Goal: Transaction & Acquisition: Purchase product/service

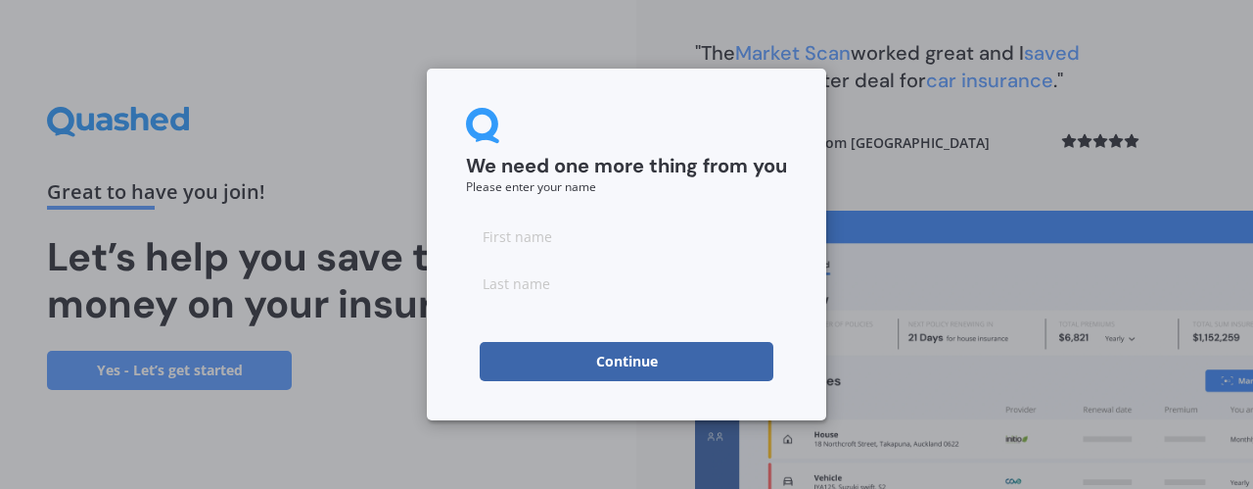
click at [544, 238] on input at bounding box center [626, 235] width 321 height 39
type input "[PERSON_NAME]"
click at [524, 287] on input at bounding box center [626, 282] width 321 height 39
type input "[PERSON_NAME]"
click at [913, 177] on div "We need one more thing from you Please enter your name [PERSON_NAME] Continue" at bounding box center [626, 244] width 1253 height 489
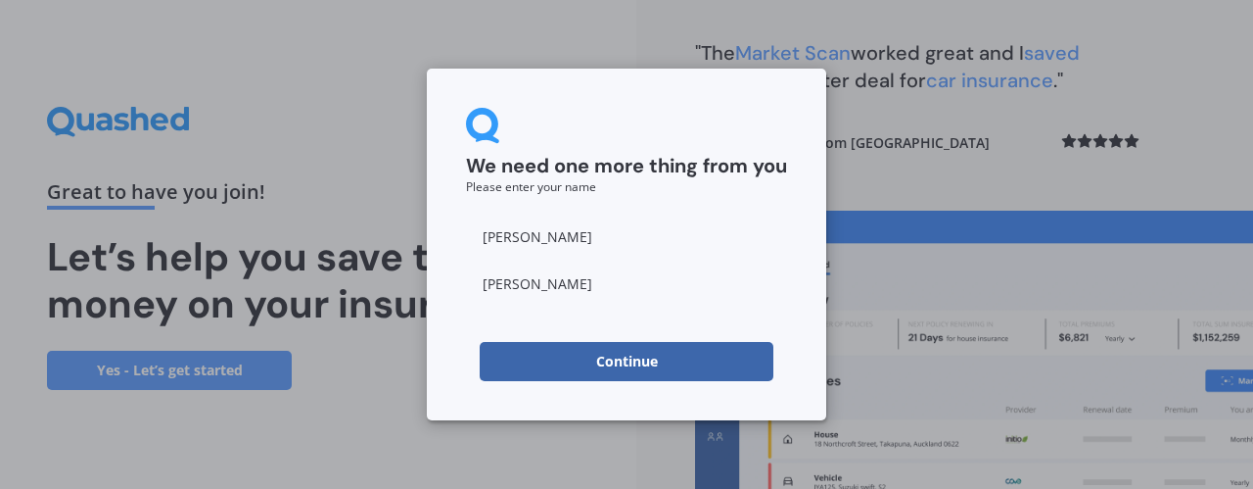
click at [601, 367] on button "Continue" at bounding box center [627, 361] width 294 height 39
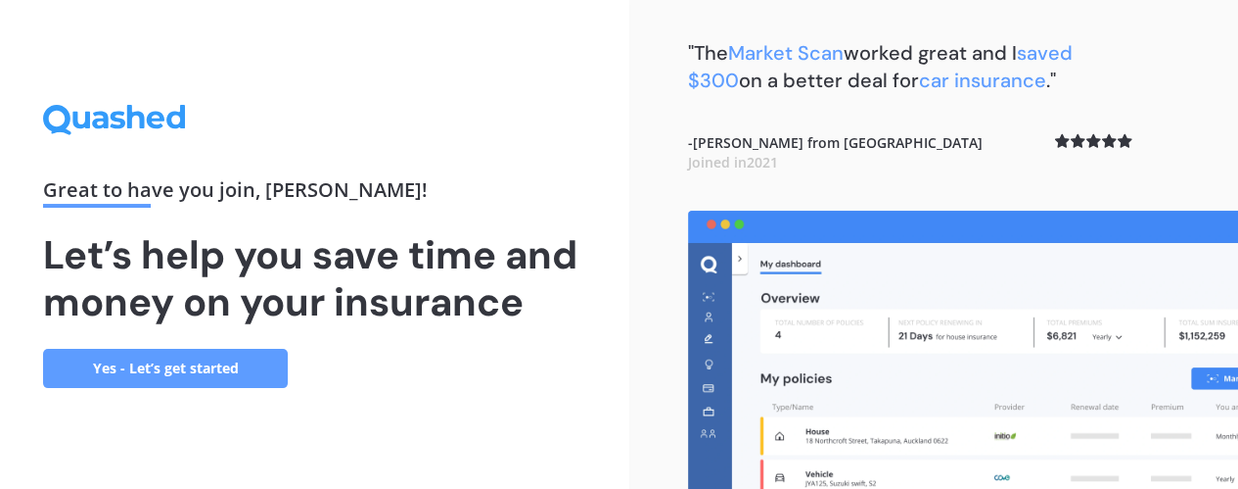
scroll to position [4, 0]
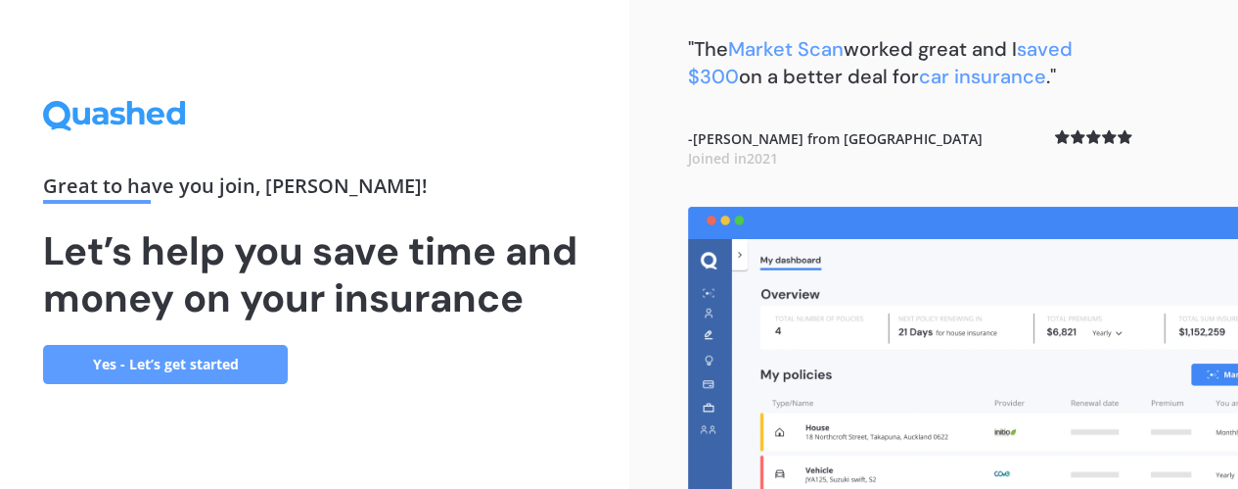
click at [210, 366] on link "Yes - Let’s get started" at bounding box center [165, 364] width 245 height 39
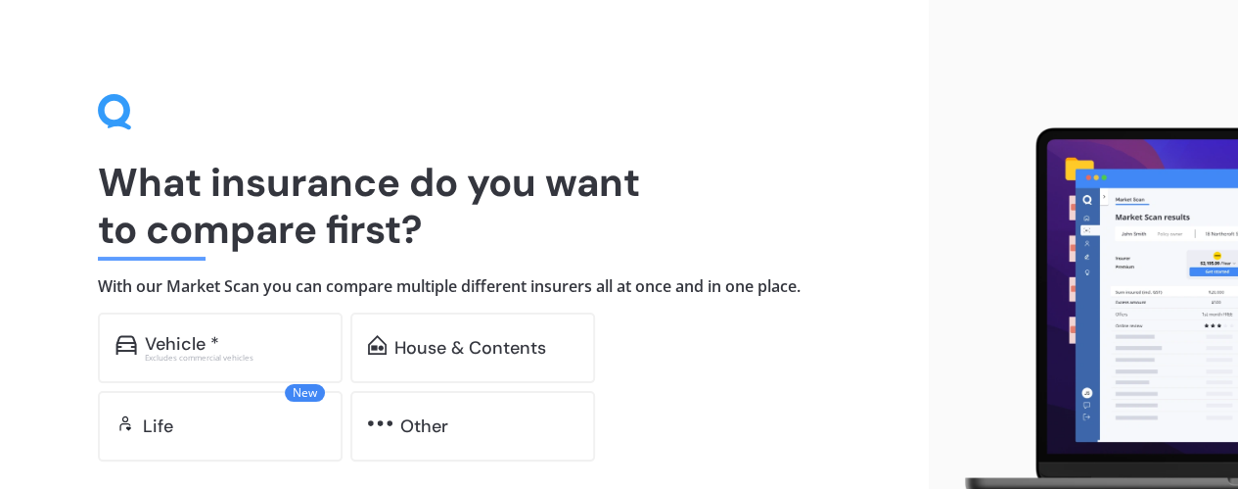
scroll to position [144, 0]
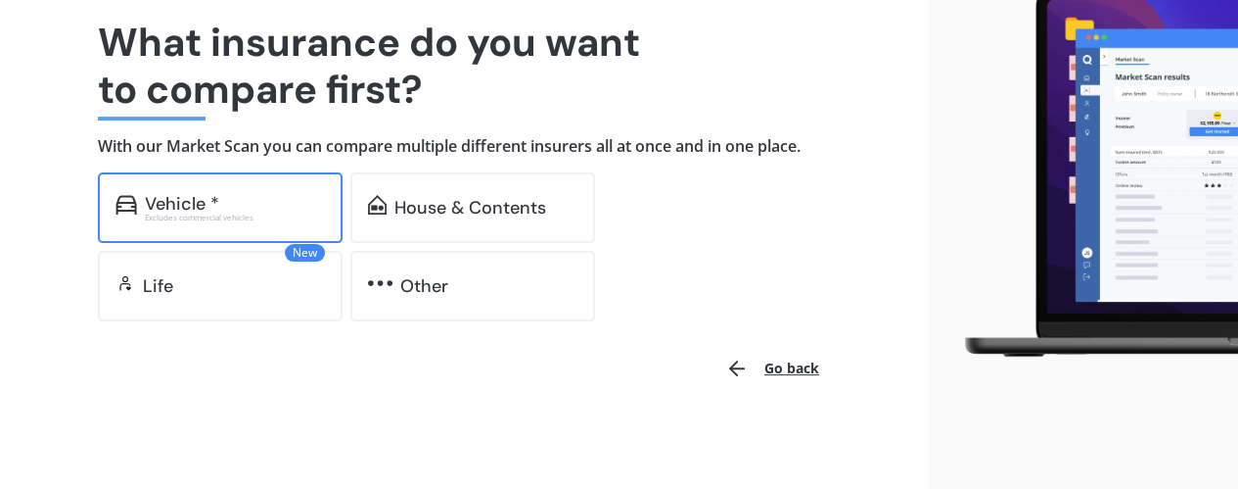
click at [157, 200] on div "Vehicle *" at bounding box center [182, 204] width 74 height 20
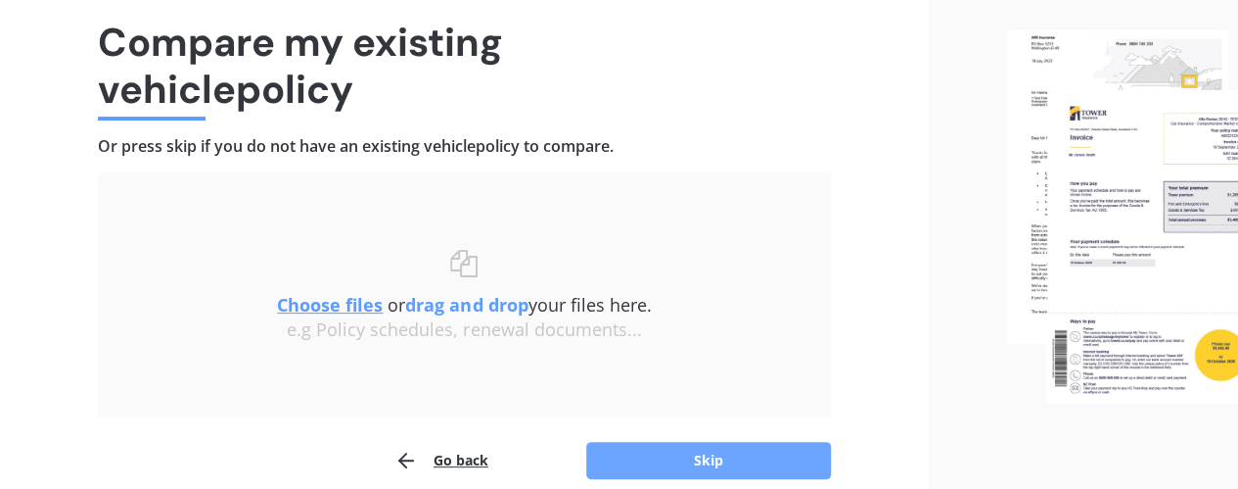
click at [702, 453] on button "Skip" at bounding box center [708, 460] width 245 height 37
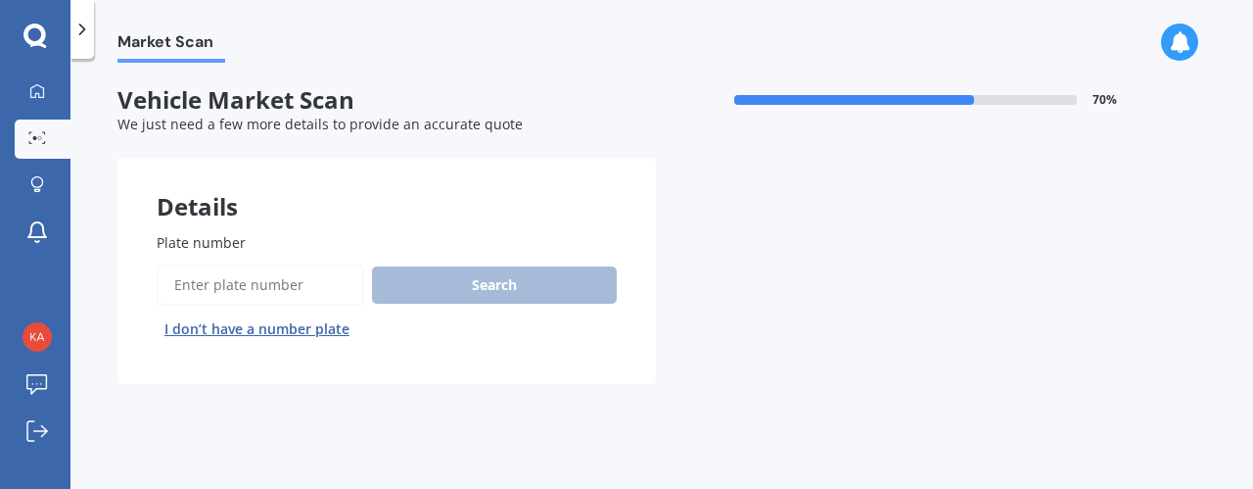
click at [280, 277] on input "Plate number" at bounding box center [261, 284] width 208 height 41
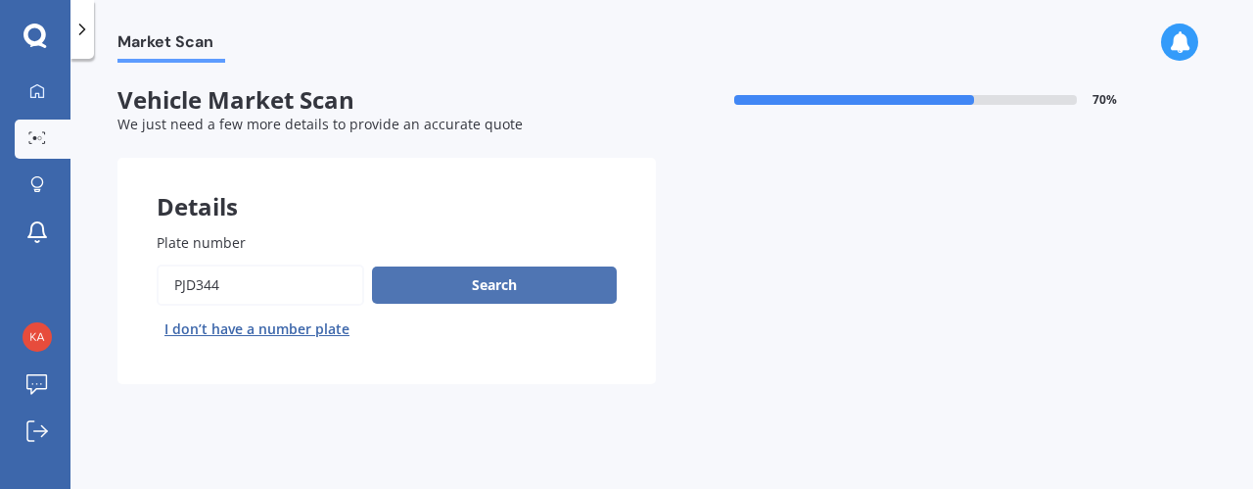
type input "PJD344"
click at [525, 284] on button "Search" at bounding box center [494, 284] width 245 height 37
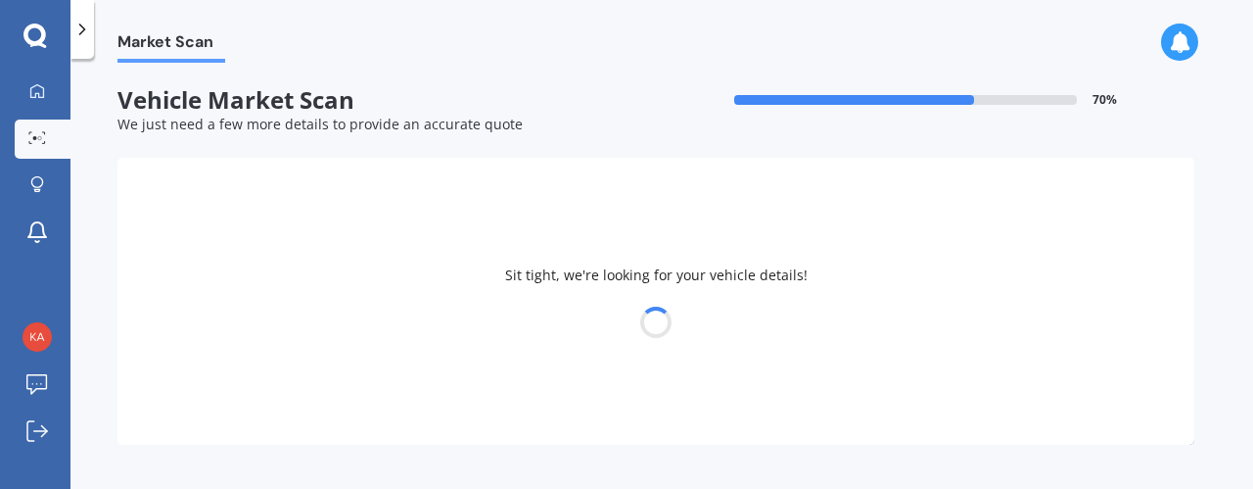
select select "MAZDA"
select select "CX-30"
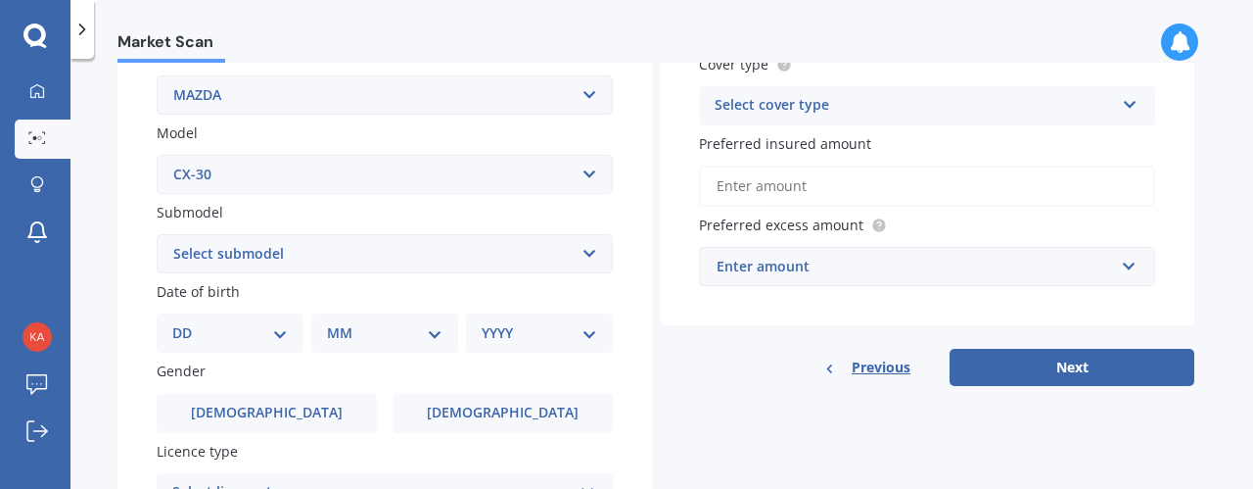
scroll to position [393, 0]
click at [586, 252] on select "Select submodel (All other) GSX Wagon 5dr Skyactiv-Drive 6sp 2.0i GTX Wagon 5dr…" at bounding box center [385, 252] width 456 height 39
select select "GSX WAGON 5DR SKYACTIV-DRIVE 6SP 2.0I"
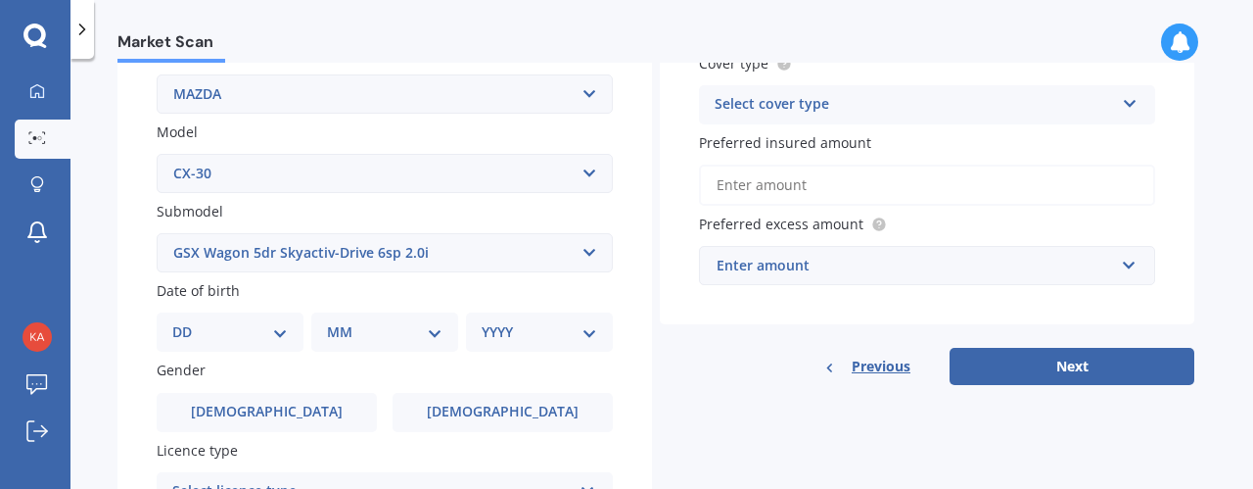
click at [157, 234] on select "Select submodel (All other) GSX Wagon 5dr Skyactiv-Drive 6sp 2.0i GTX Wagon 5dr…" at bounding box center [385, 252] width 456 height 39
click at [279, 333] on select "DD 01 02 03 04 05 06 07 08 09 10 11 12 13 14 15 16 17 18 19 20 21 22 23 24 25 2…" at bounding box center [230, 332] width 116 height 22
select select "13"
click at [188, 323] on select "DD 01 02 03 04 05 06 07 08 09 10 11 12 13 14 15 16 17 18 19 20 21 22 23 24 25 2…" at bounding box center [230, 332] width 116 height 22
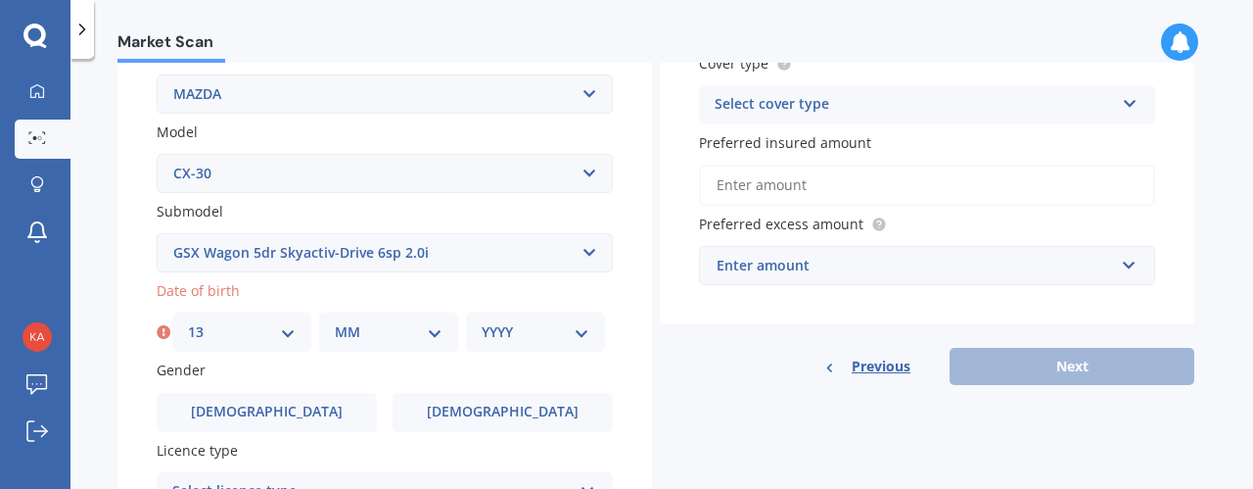
click at [429, 335] on select "MM 01 02 03 04 05 06 07 08 09 10 11 12" at bounding box center [389, 332] width 108 height 22
select select "12"
click at [335, 323] on select "MM 01 02 03 04 05 06 07 08 09 10 11 12" at bounding box center [389, 332] width 108 height 22
click at [583, 332] on select "YYYY 2025 2024 2023 2022 2021 2020 2019 2018 2017 2016 2015 2014 2013 2012 2011…" at bounding box center [536, 332] width 108 height 22
select select "1963"
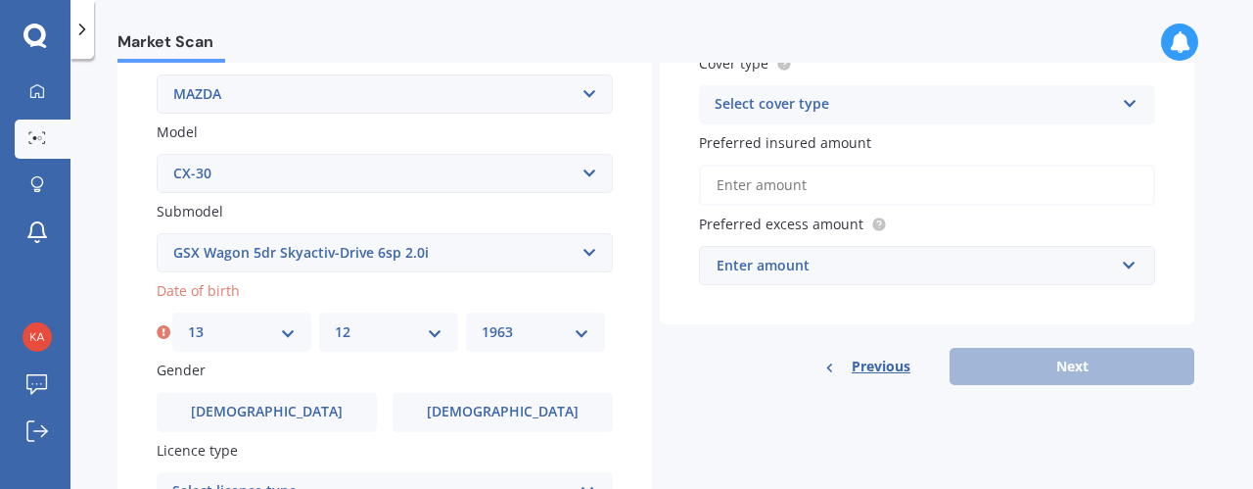
click at [482, 323] on select "YYYY 2025 2024 2023 2022 2021 2020 2019 2018 2017 2016 2015 2014 2013 2012 2011…" at bounding box center [536, 332] width 108 height 22
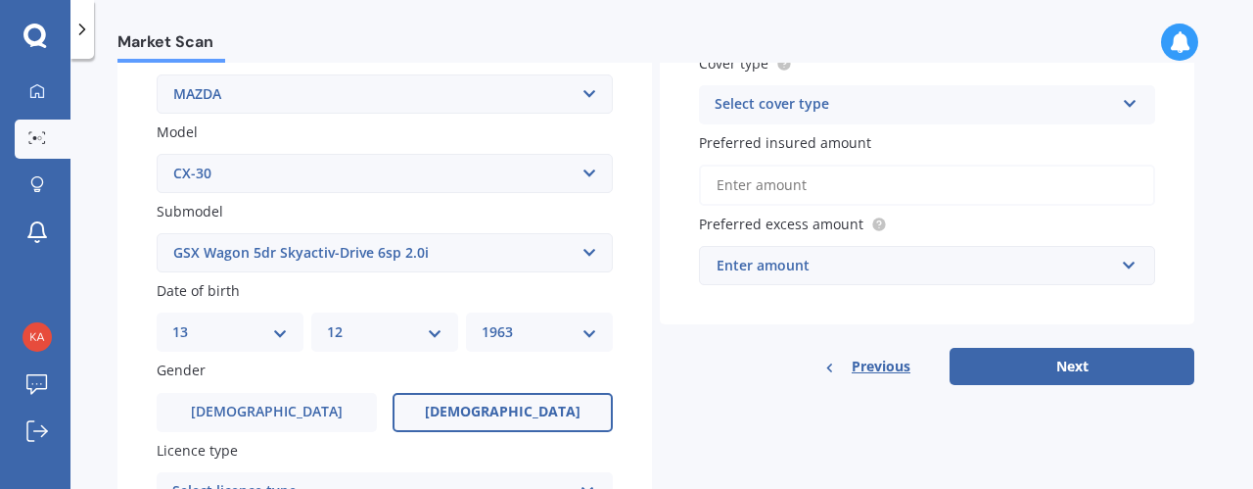
click at [573, 404] on label "Female" at bounding box center [503, 412] width 220 height 39
click at [0, 0] on input "Female" at bounding box center [0, 0] width 0 height 0
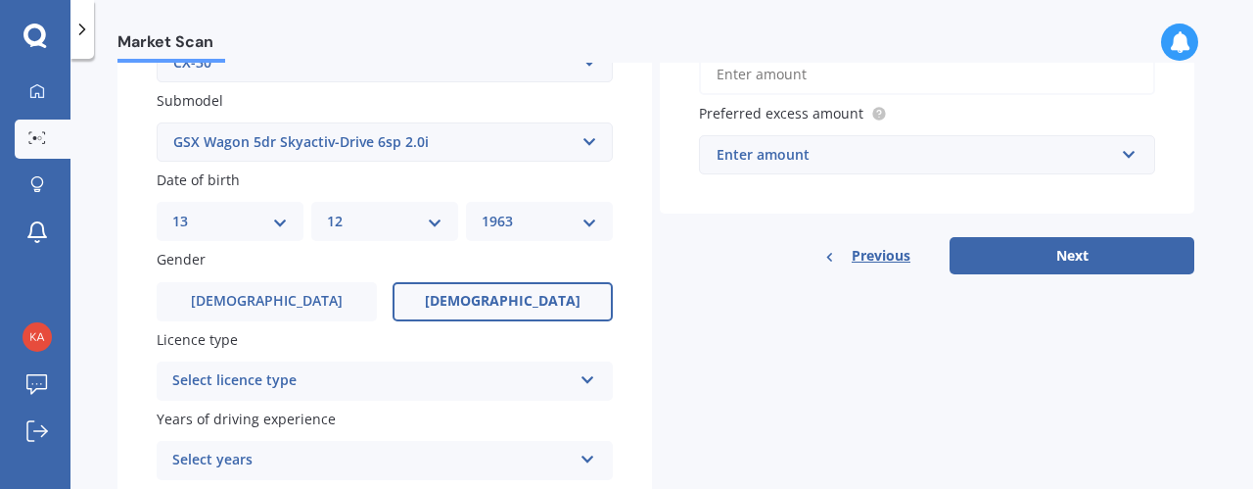
scroll to position [504, 0]
click at [588, 376] on icon at bounding box center [588, 375] width 17 height 14
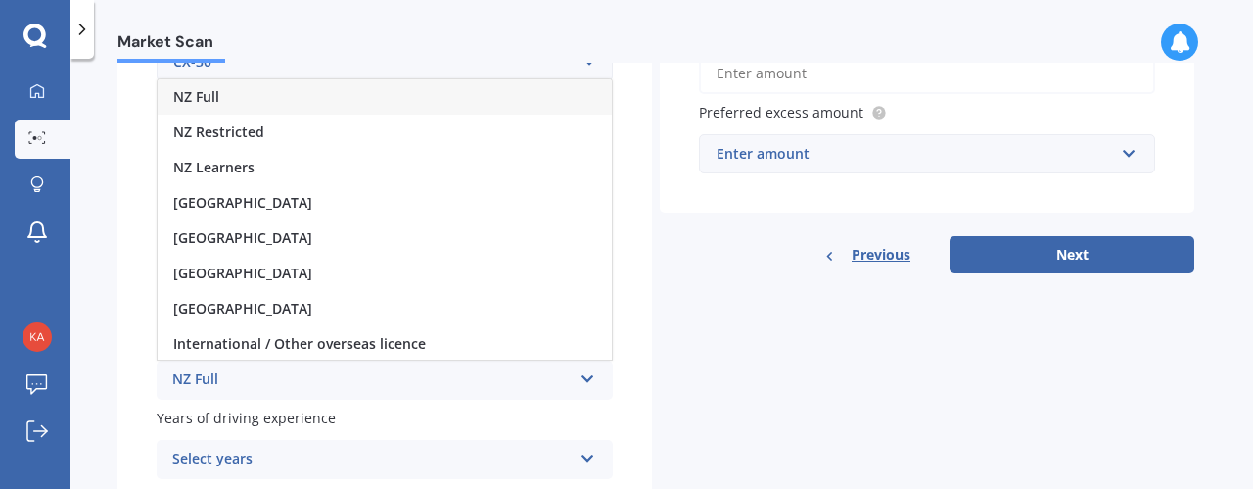
click at [223, 97] on div "NZ Full" at bounding box center [385, 96] width 454 height 35
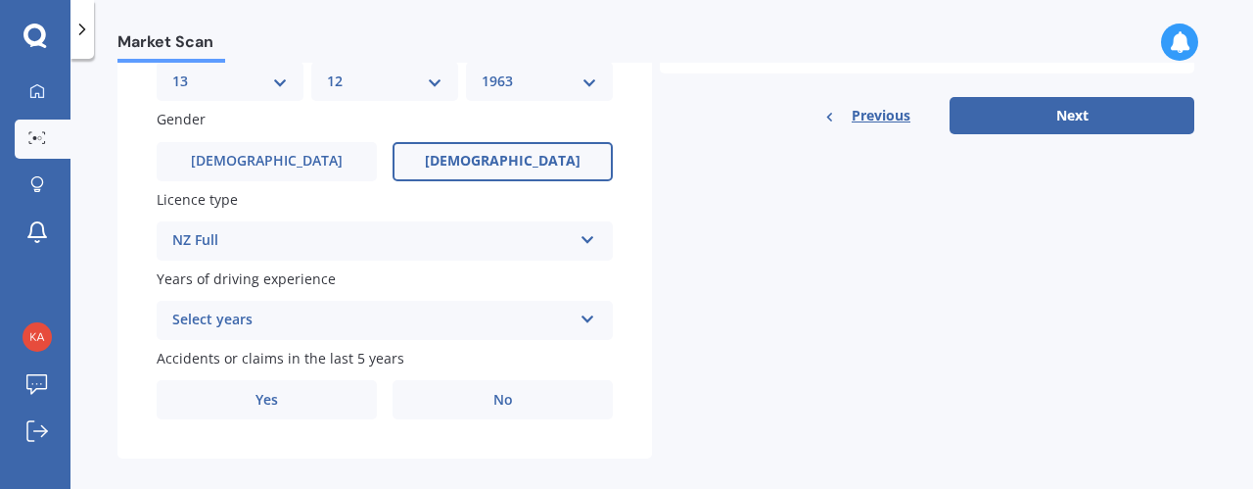
scroll to position [667, 0]
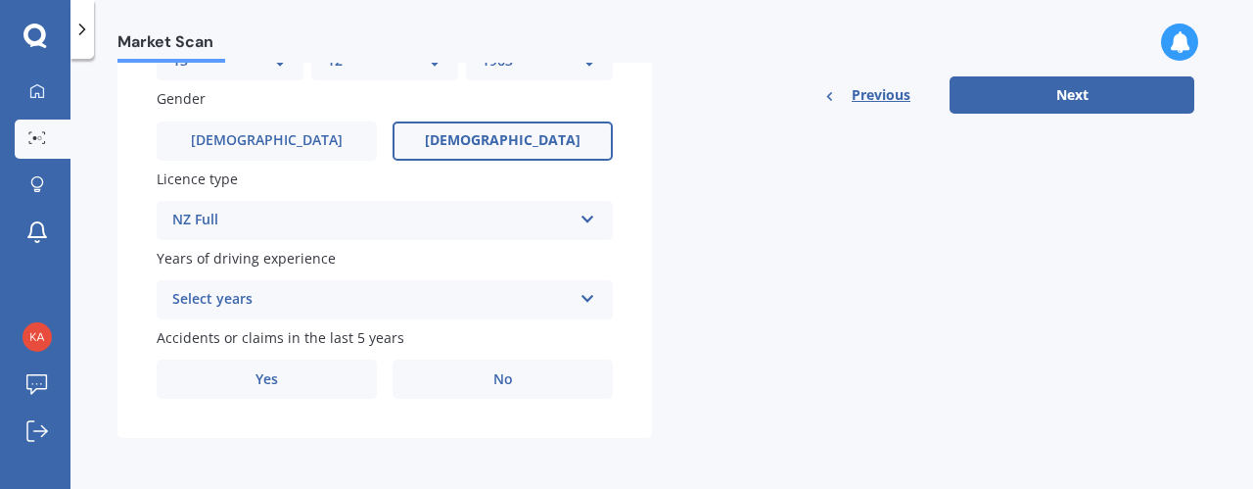
click at [589, 301] on icon at bounding box center [588, 295] width 17 height 14
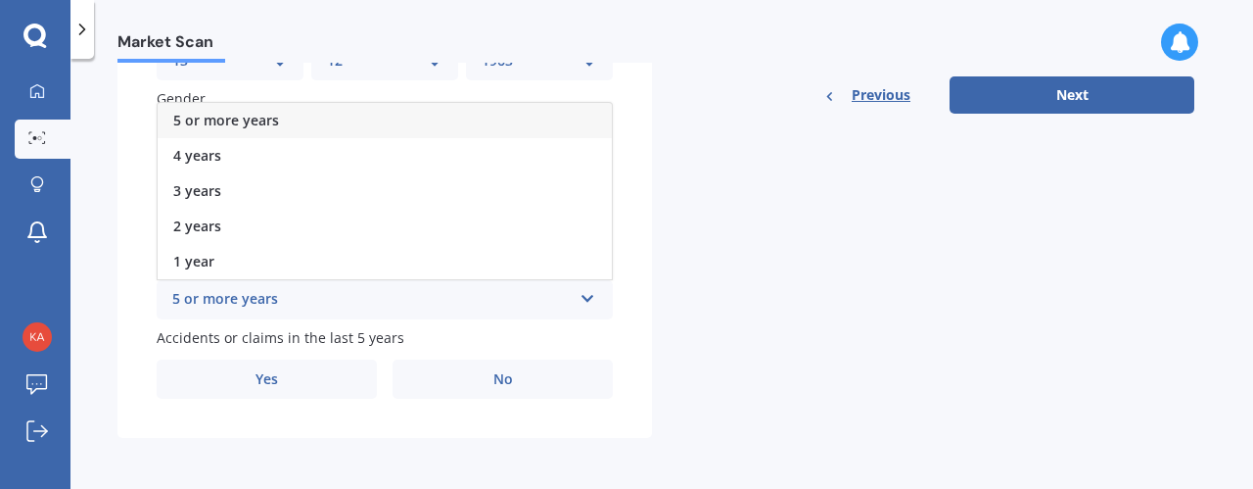
click at [270, 114] on span "5 or more years" at bounding box center [226, 120] width 106 height 19
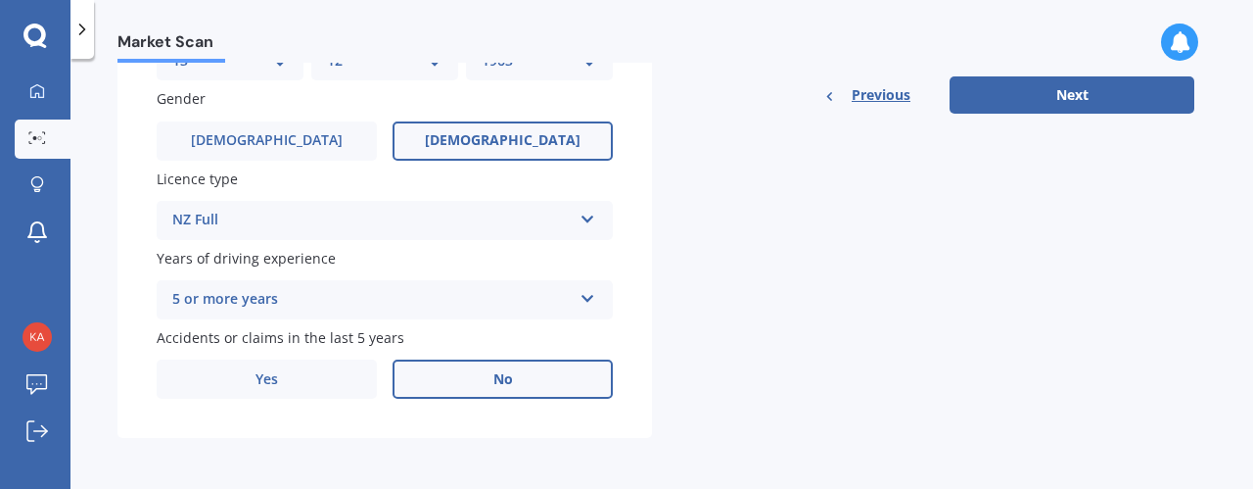
click at [515, 381] on label "No" at bounding box center [503, 378] width 220 height 39
click at [0, 0] on input "No" at bounding box center [0, 0] width 0 height 0
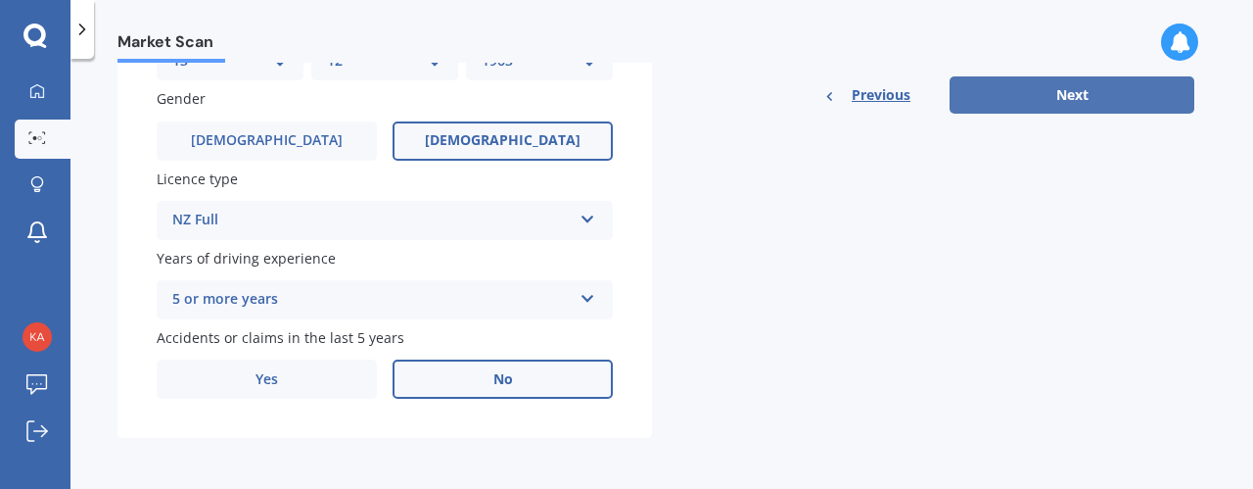
click at [1100, 97] on button "Next" at bounding box center [1072, 94] width 245 height 37
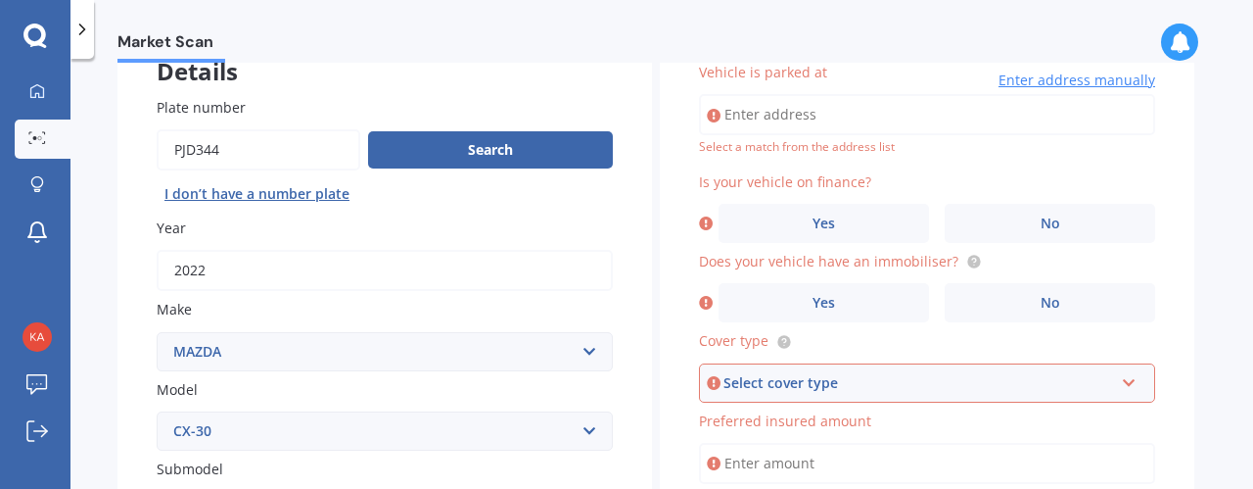
scroll to position [133, 0]
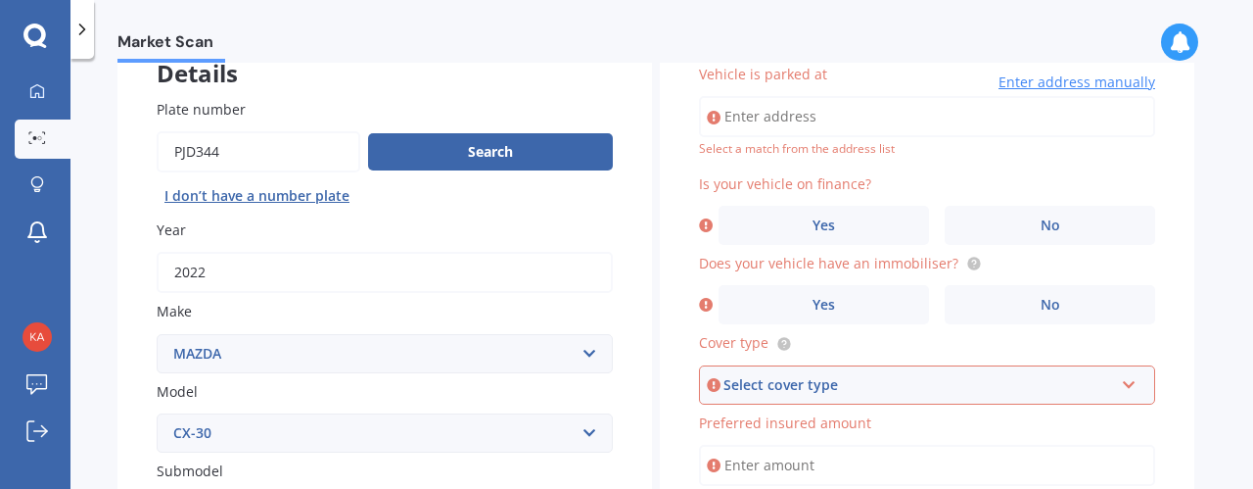
click at [775, 113] on input "Vehicle is parked at" at bounding box center [927, 116] width 456 height 41
click at [894, 118] on input "Apt 104 St Benedicts StreetAuckland 1010" at bounding box center [927, 116] width 456 height 41
type input "104 Saint Benedicts Street, Eden Terrace, Auckland 1010"
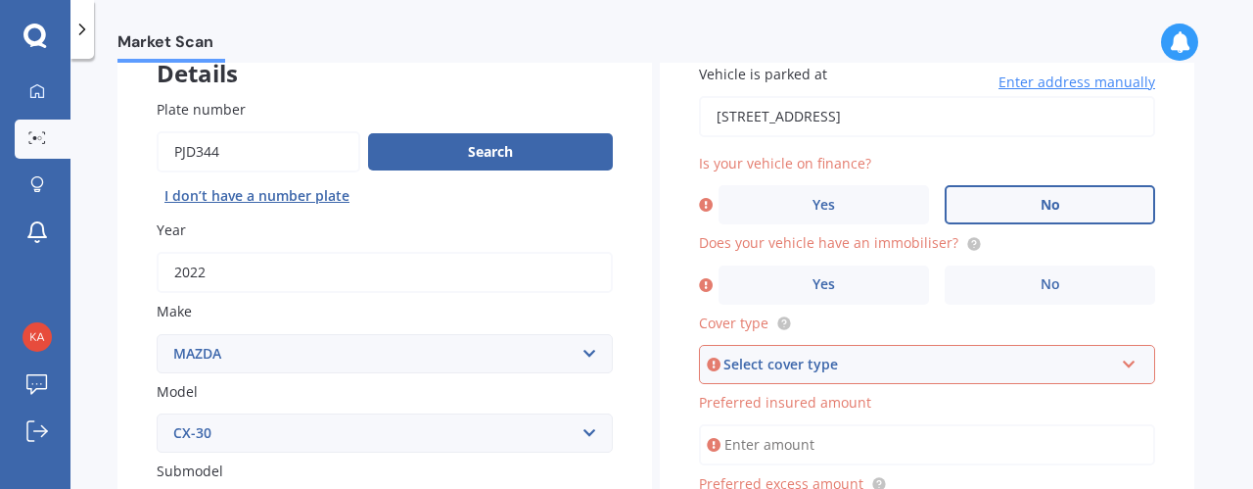
click at [1049, 197] on span "No" at bounding box center [1051, 205] width 20 height 17
click at [0, 0] on input "No" at bounding box center [0, 0] width 0 height 0
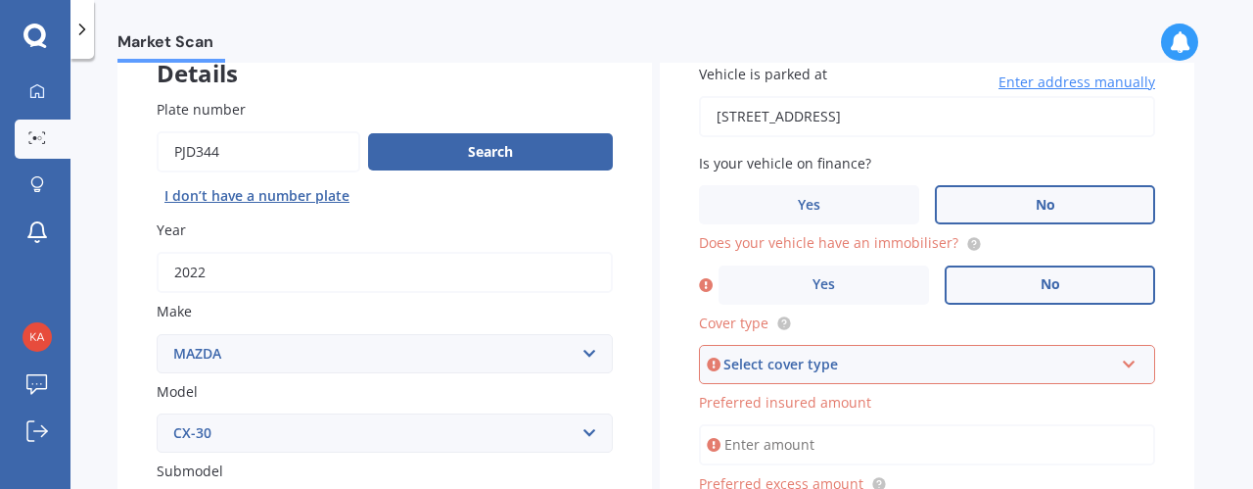
click at [1055, 279] on span "No" at bounding box center [1051, 284] width 20 height 17
click at [0, 0] on input "No" at bounding box center [0, 0] width 0 height 0
click at [1129, 364] on icon at bounding box center [1129, 360] width 17 height 14
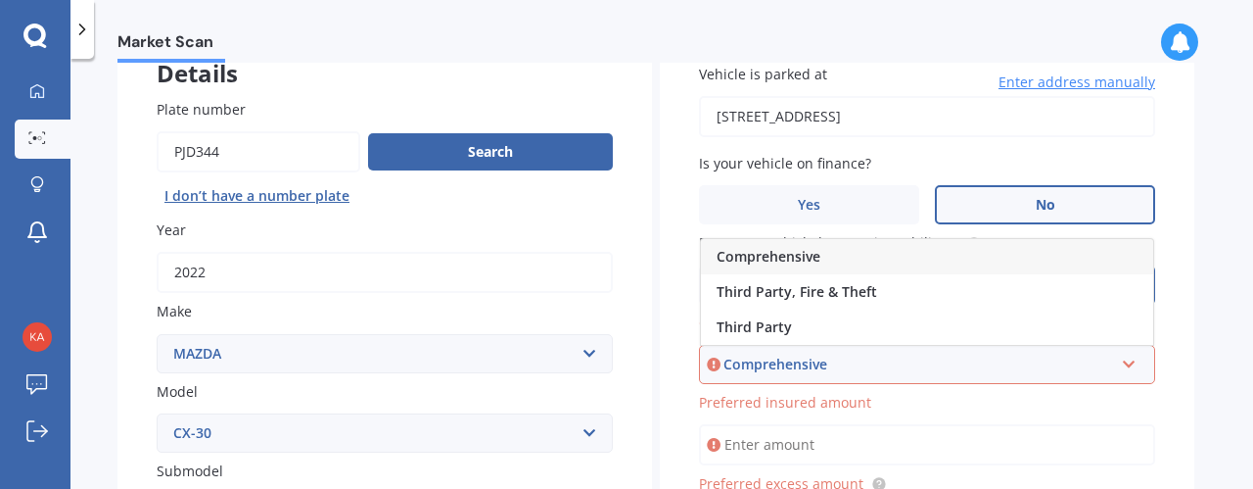
click at [834, 257] on div "Comprehensive" at bounding box center [927, 256] width 452 height 35
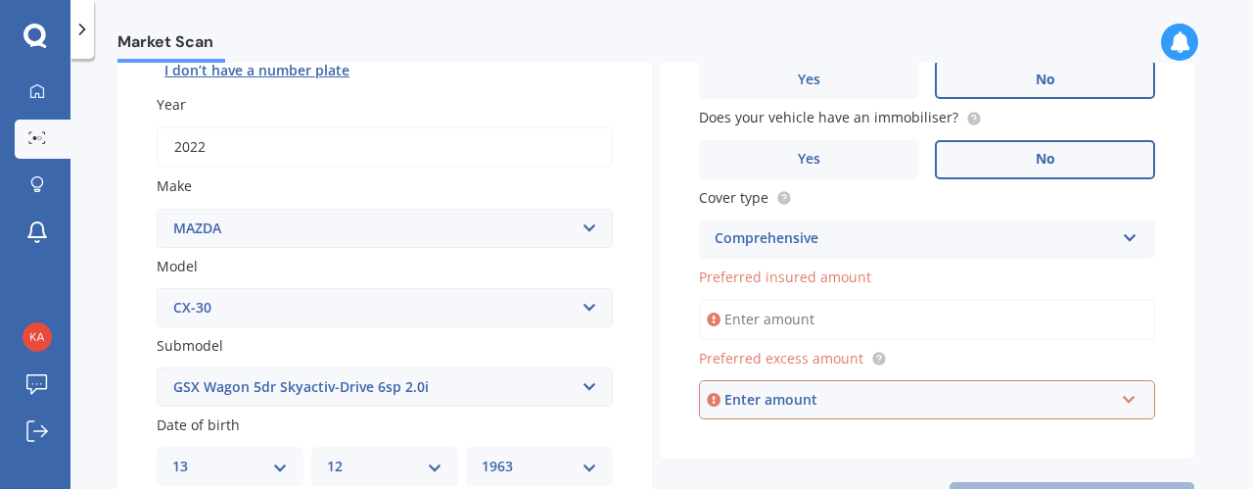
scroll to position [260, 0]
click at [740, 310] on input "Preferred insured amount" at bounding box center [927, 317] width 456 height 41
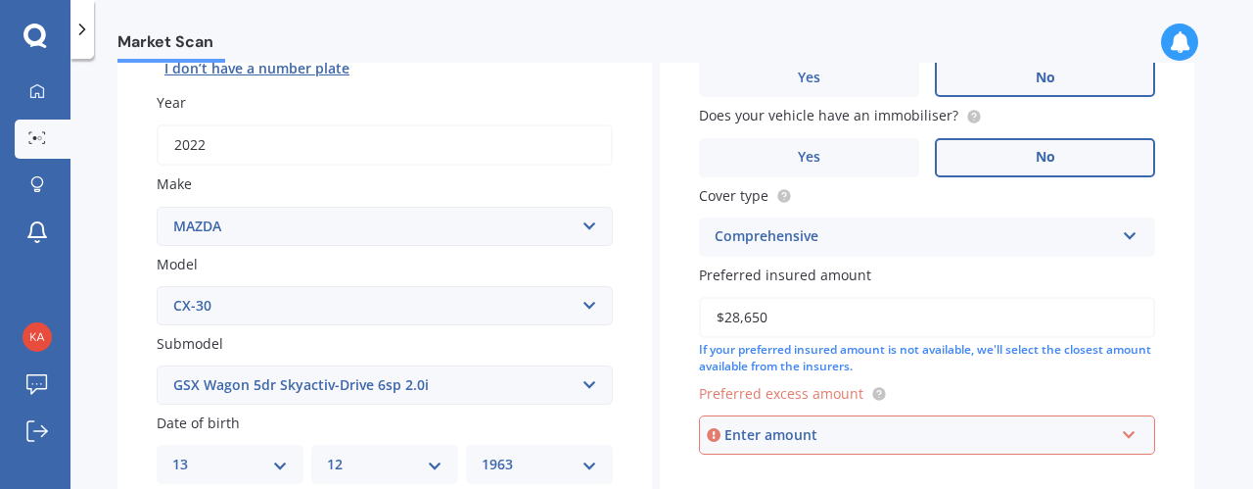
type input "$28,650"
click at [1128, 436] on input "text" at bounding box center [920, 434] width 439 height 37
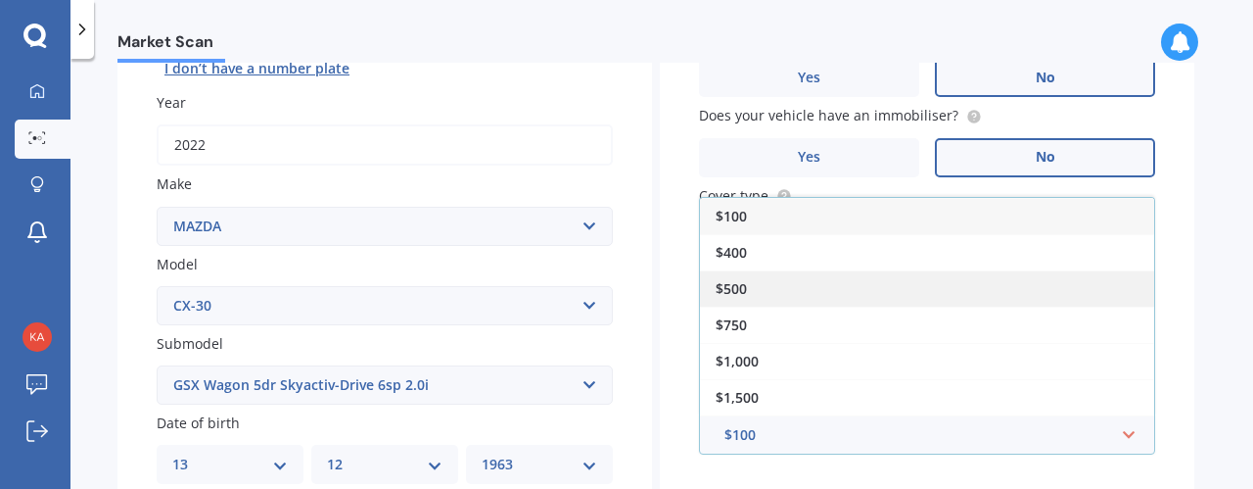
click at [833, 287] on div "$500" at bounding box center [927, 288] width 454 height 36
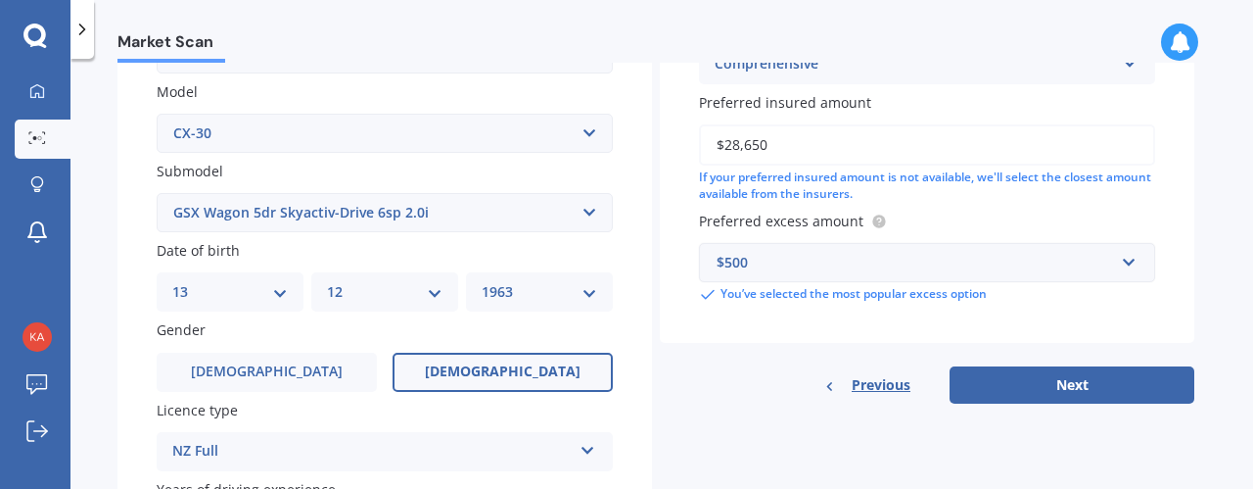
scroll to position [435, 0]
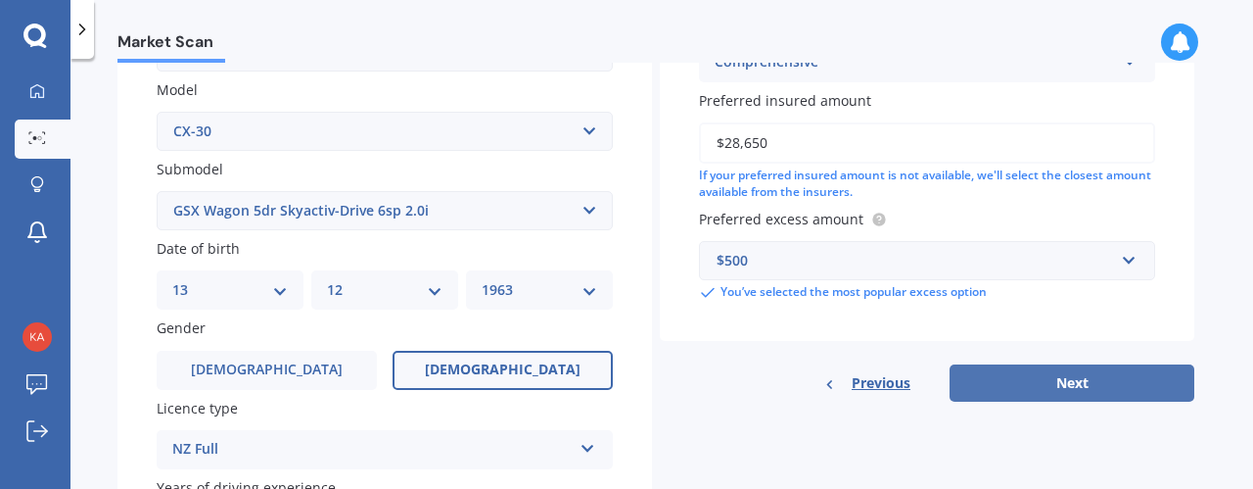
click at [1033, 387] on button "Next" at bounding box center [1072, 382] width 245 height 37
select select "13"
select select "12"
select select "1963"
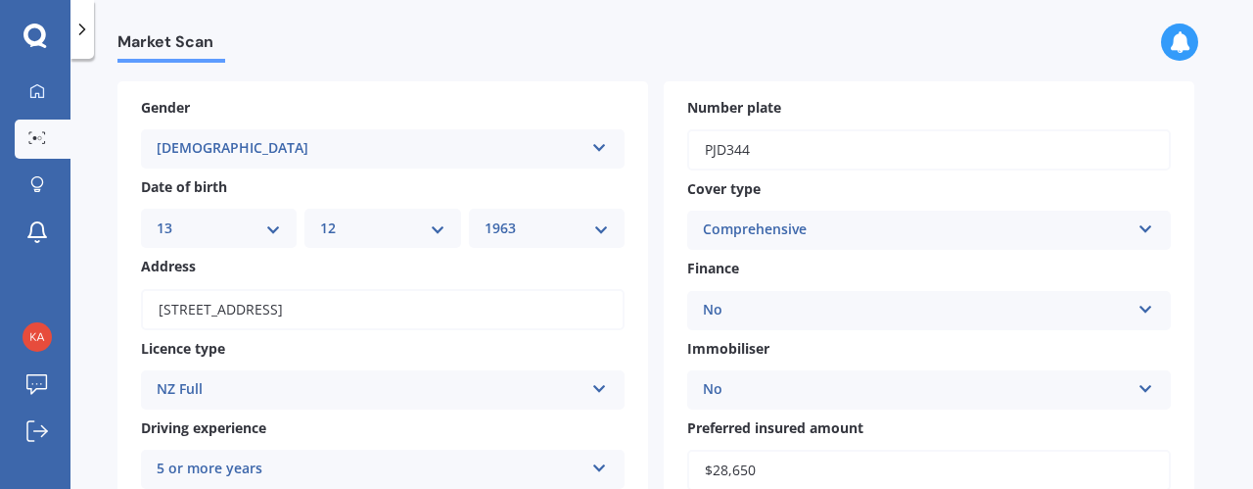
scroll to position [0, 0]
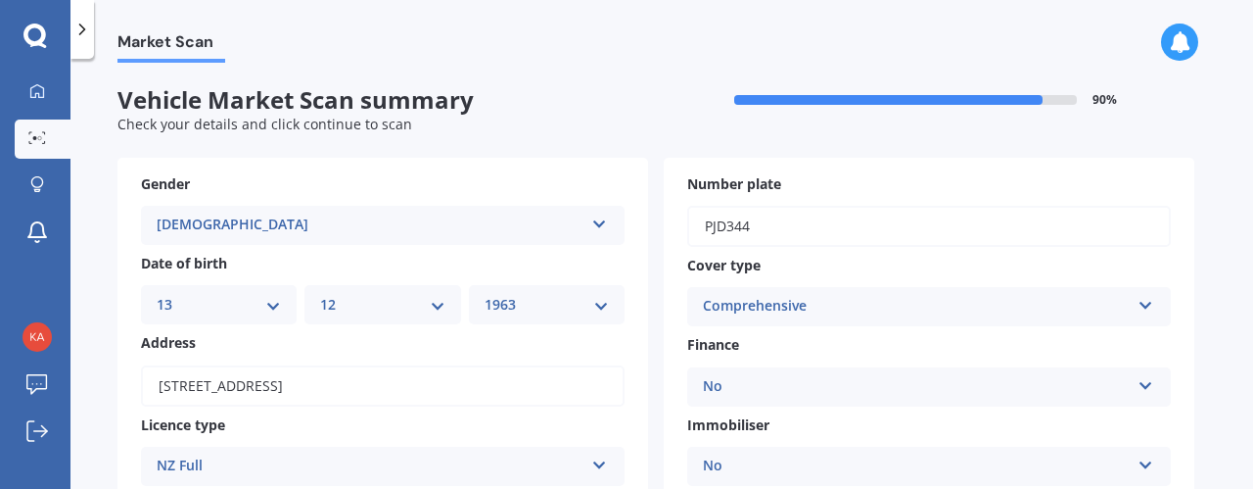
drag, startPoint x: 849, startPoint y: 322, endPoint x: 797, endPoint y: 337, distance: 53.9
click at [797, 337] on label "Finance" at bounding box center [925, 344] width 476 height 21
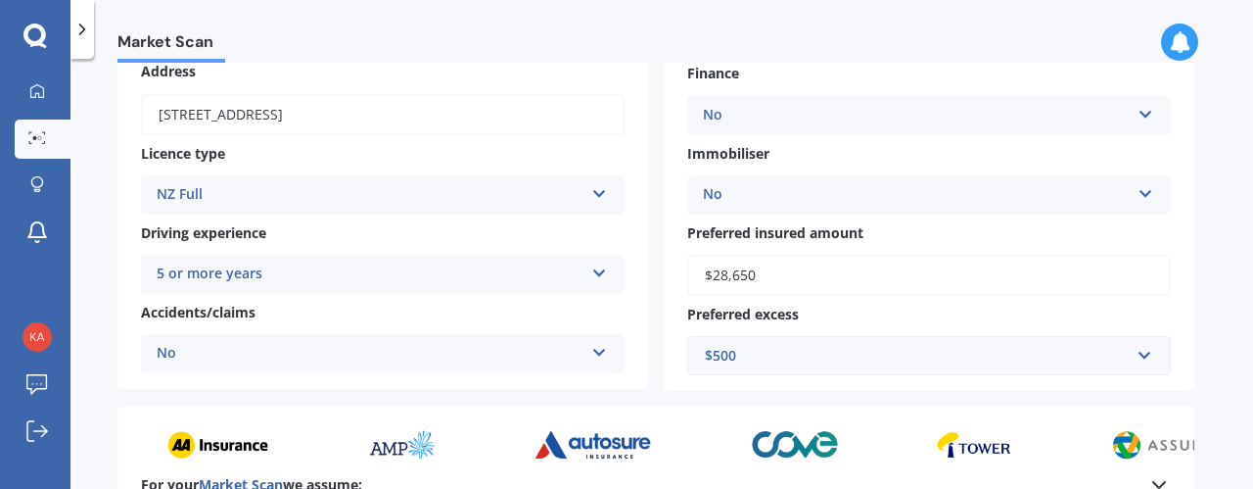
scroll to position [504, 0]
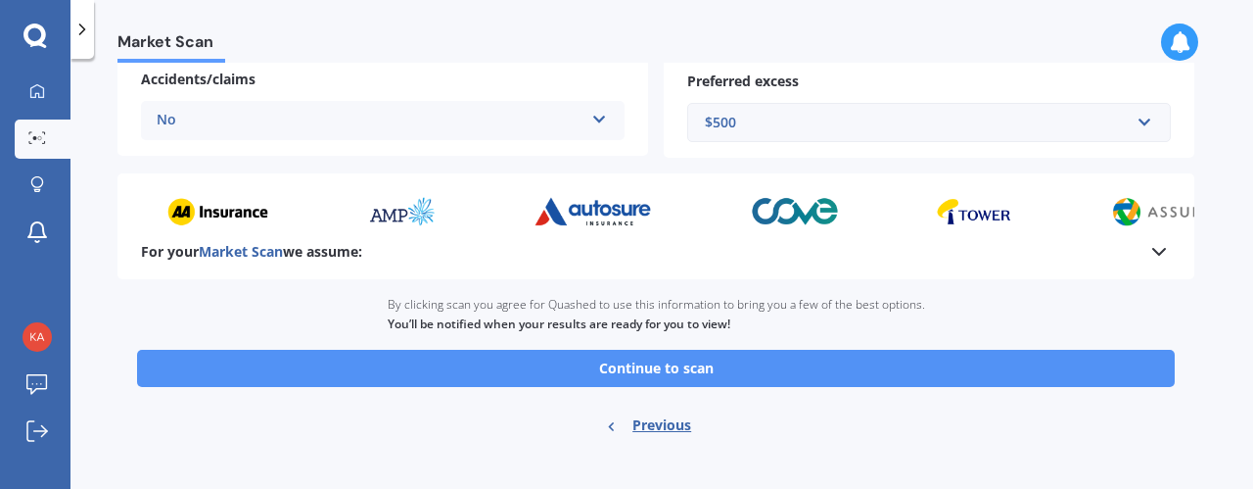
click at [700, 368] on button "Continue to scan" at bounding box center [656, 368] width 1038 height 37
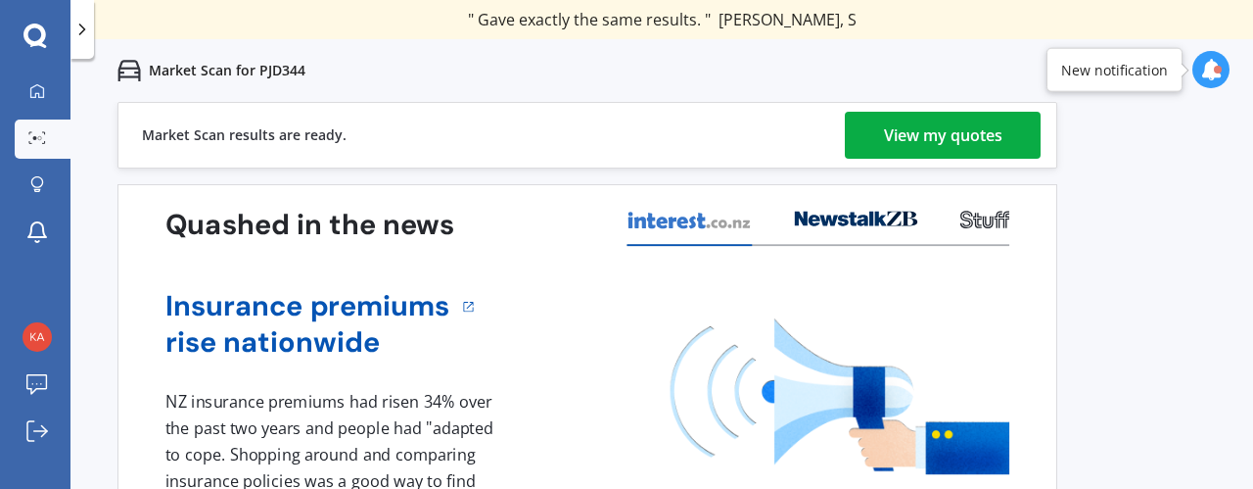
click at [934, 152] on div "View my quotes" at bounding box center [943, 135] width 118 height 47
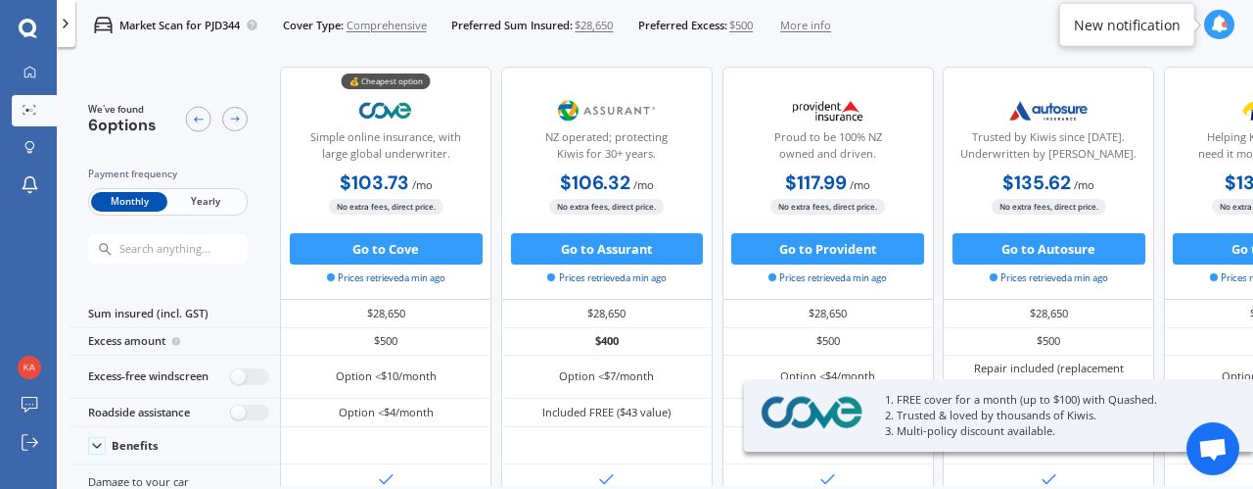
click at [202, 198] on span "Yearly" at bounding box center [205, 202] width 76 height 21
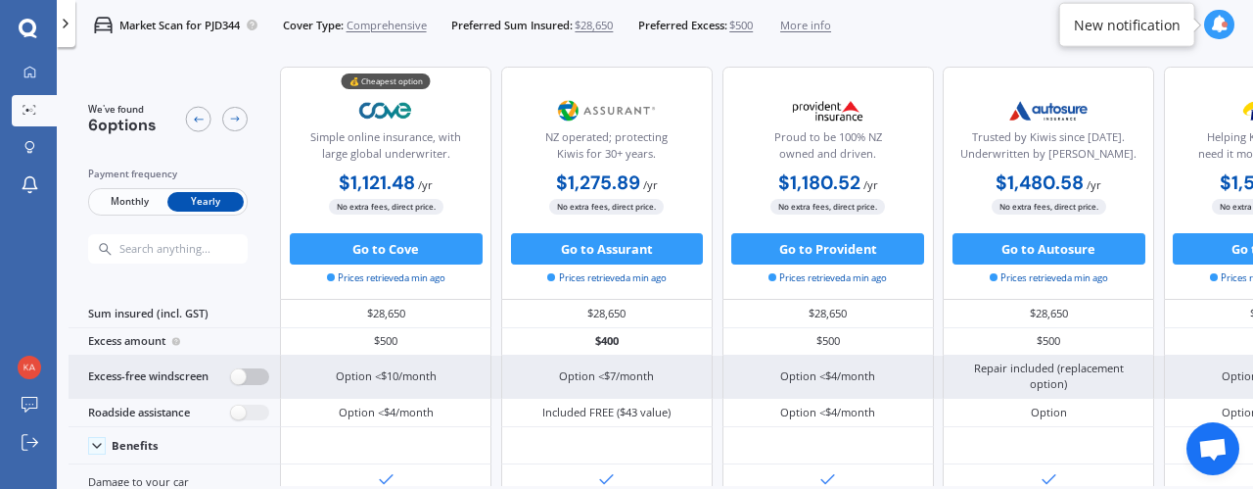
click at [241, 378] on label at bounding box center [250, 376] width 38 height 17
radio input "true"
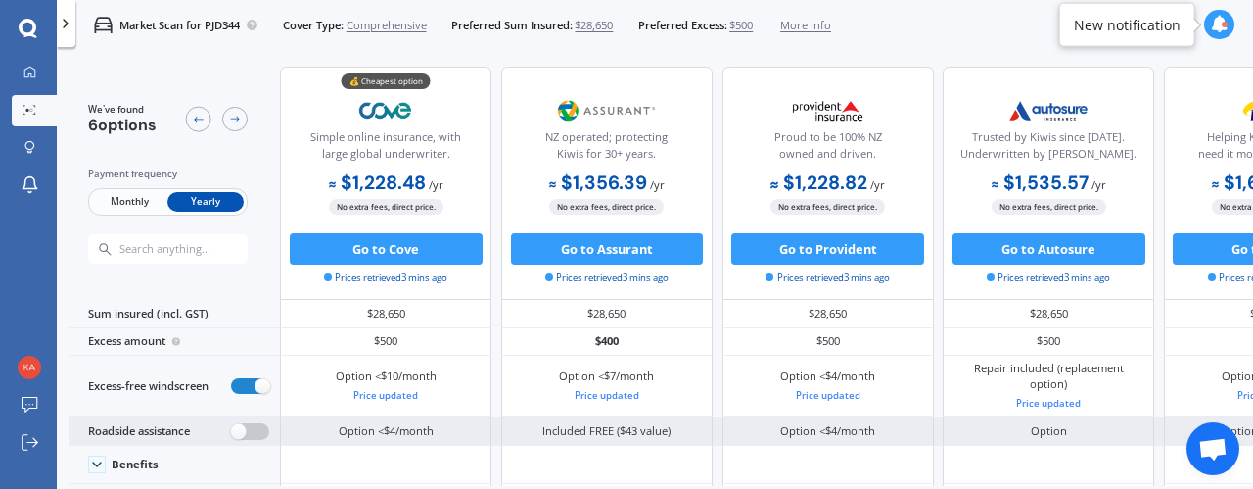
click at [235, 428] on label at bounding box center [250, 431] width 38 height 17
radio input "true"
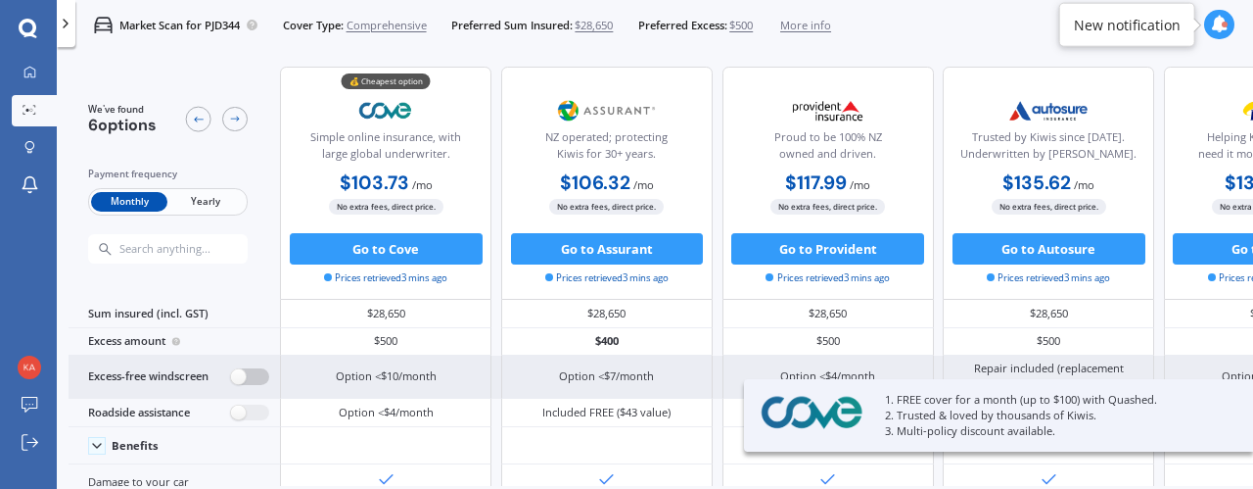
click at [240, 375] on label at bounding box center [250, 376] width 38 height 17
radio input "true"
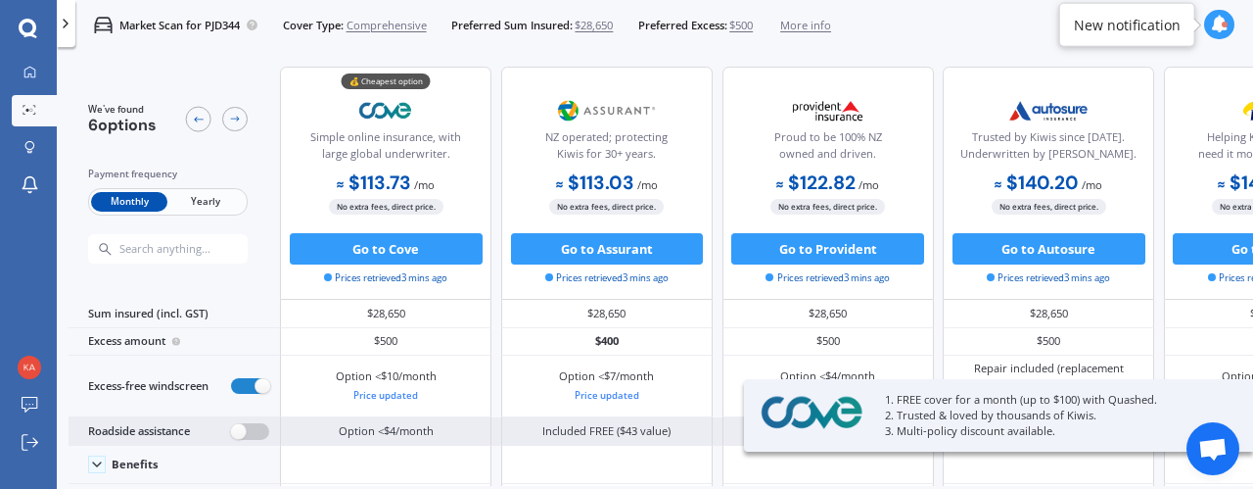
click at [237, 432] on label at bounding box center [250, 431] width 38 height 17
radio input "true"
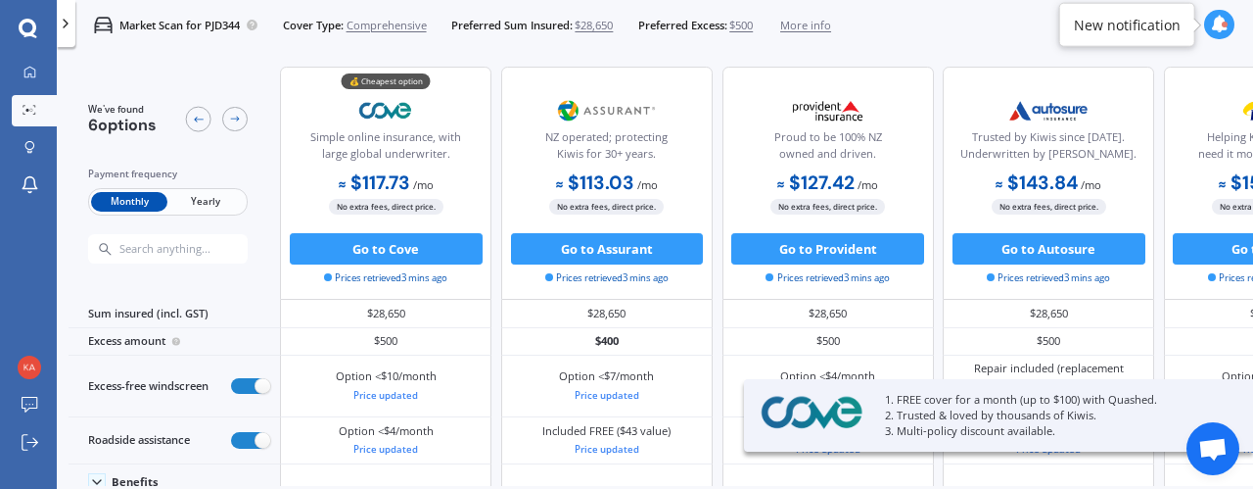
click at [221, 200] on span "Yearly" at bounding box center [205, 202] width 76 height 21
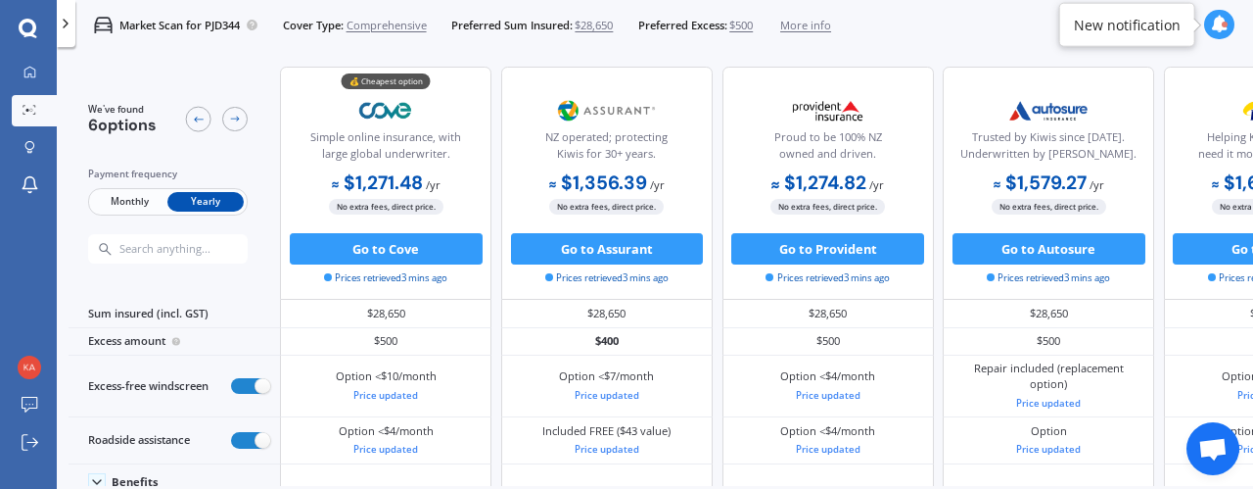
drag, startPoint x: 956, startPoint y: 474, endPoint x: 910, endPoint y: 488, distance: 48.0
click at [1042, 477] on div "We've found 6 options Payment frequency Monthly Yearly 💰 Cheapest option Simple…" at bounding box center [661, 270] width 1185 height 432
drag, startPoint x: 946, startPoint y: 473, endPoint x: 1022, endPoint y: 481, distance: 76.8
click at [1022, 481] on div "We've found 6 options Payment frequency Monthly Yearly 💰 Cheapest option Simple…" at bounding box center [661, 270] width 1185 height 432
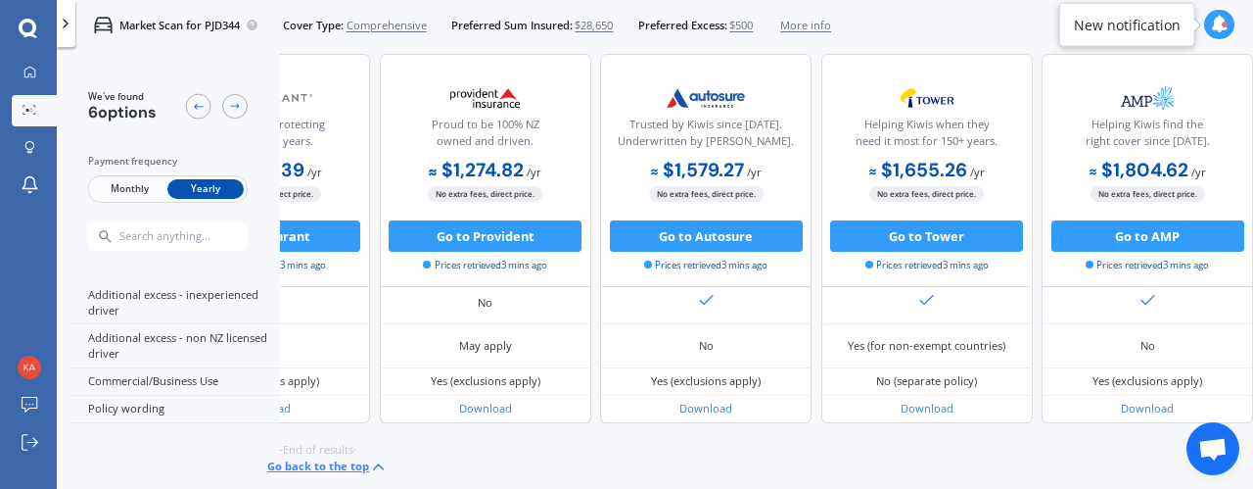
scroll to position [1185, 439]
